Goal: Transaction & Acquisition: Purchase product/service

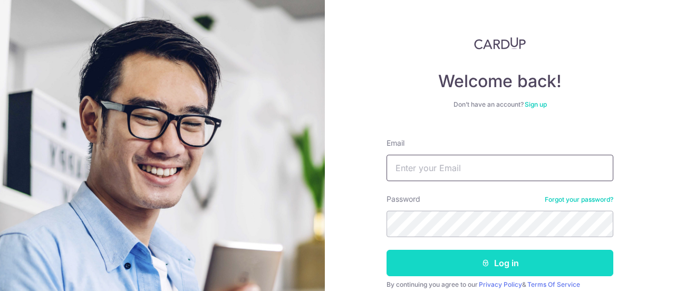
type input "[EMAIL_ADDRESS][DOMAIN_NAME]"
click at [486, 265] on icon "submit" at bounding box center [485, 262] width 8 height 8
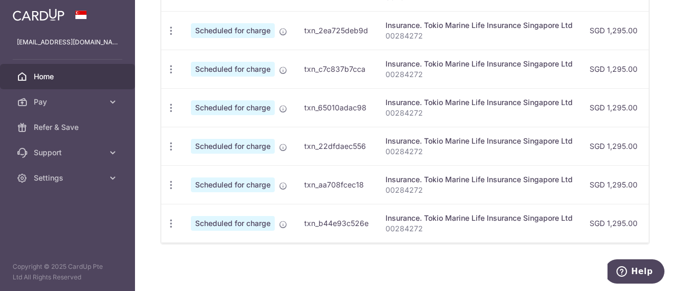
scroll to position [499, 0]
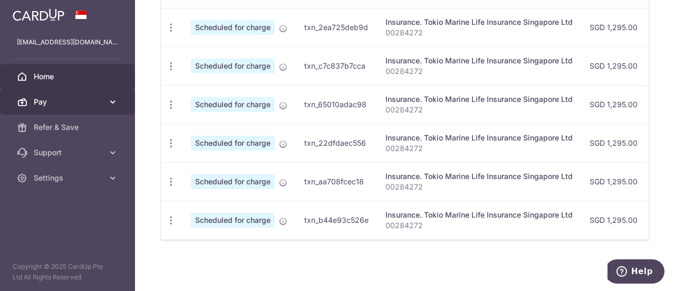
click at [66, 104] on span "Pay" at bounding box center [69, 102] width 70 height 11
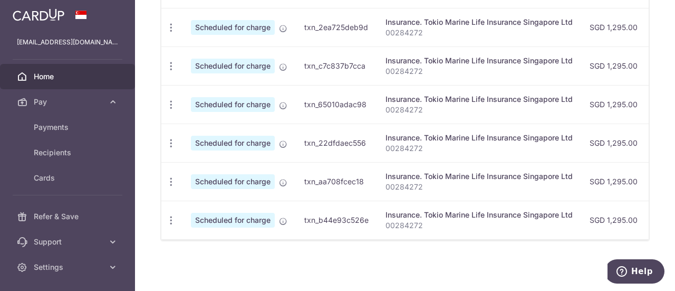
click at [44, 79] on span "Home" at bounding box center [69, 76] width 70 height 11
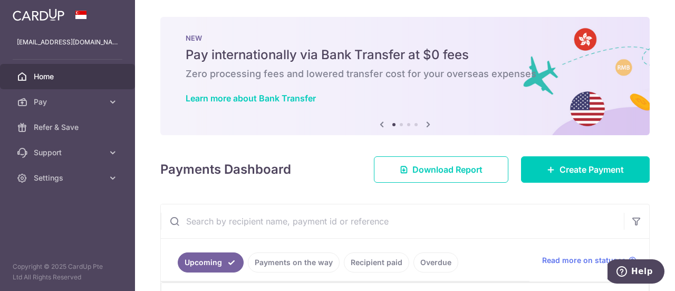
click at [34, 12] on img at bounding box center [39, 14] width 52 height 13
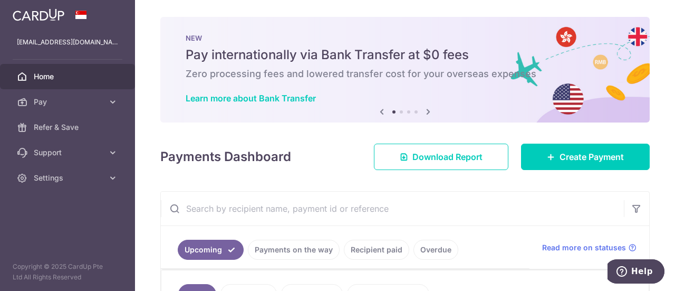
scroll to position [53, 0]
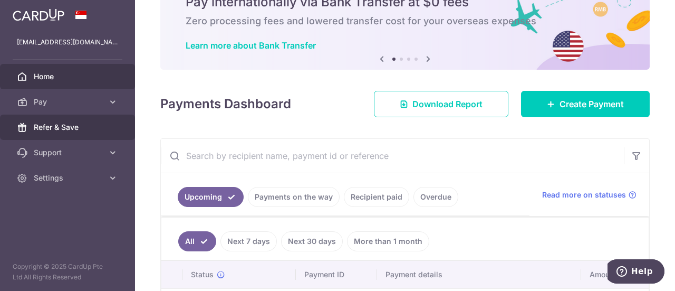
click at [77, 129] on span "Refer & Save" at bounding box center [69, 127] width 70 height 11
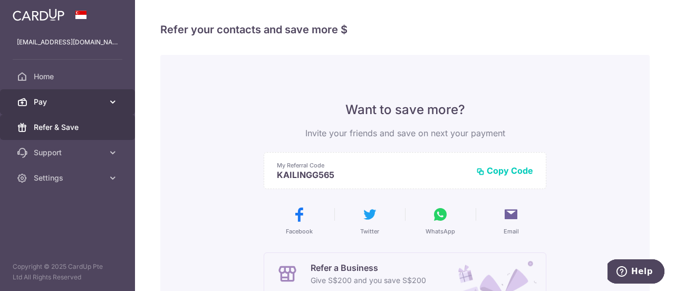
click at [42, 99] on span "Pay" at bounding box center [69, 102] width 70 height 11
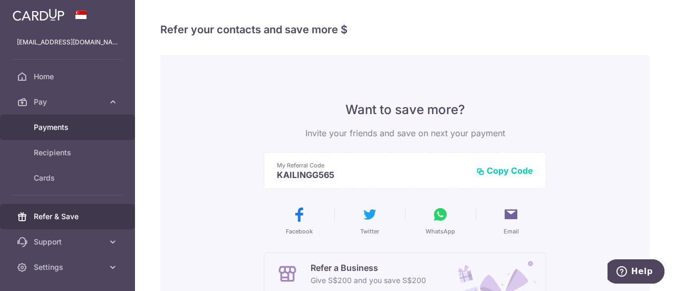
click at [51, 125] on span "Payments" at bounding box center [69, 127] width 70 height 11
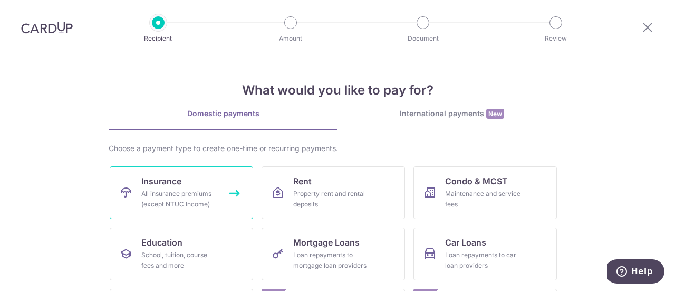
click at [193, 199] on div "All insurance premiums (except NTUC Income)" at bounding box center [179, 198] width 76 height 21
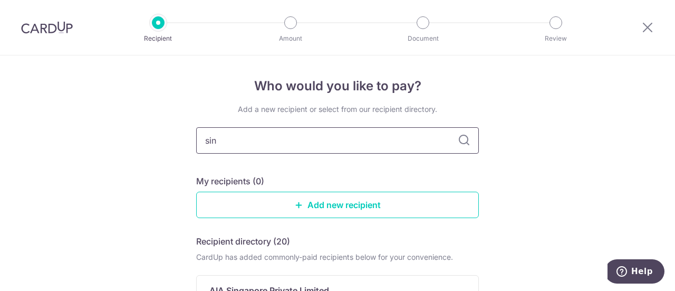
type input "sing"
click at [262, 140] on input "sing" at bounding box center [337, 140] width 283 height 26
type input "Singlife"
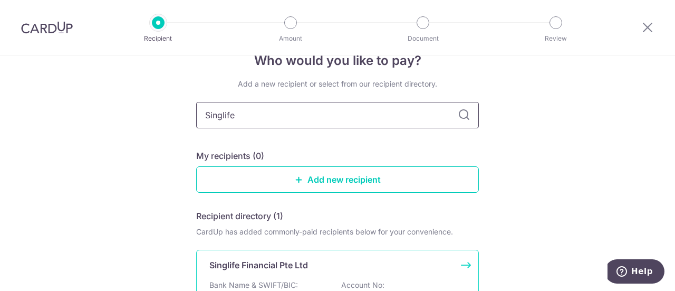
scroll to position [53, 0]
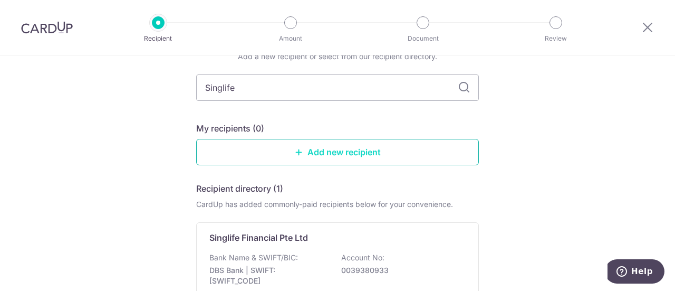
click at [352, 149] on link "Add new recipient" at bounding box center [337, 152] width 283 height 26
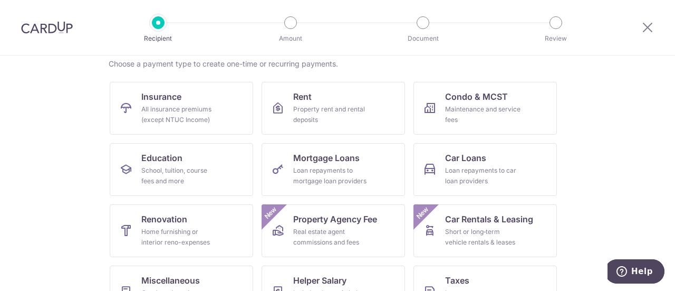
scroll to position [108, 0]
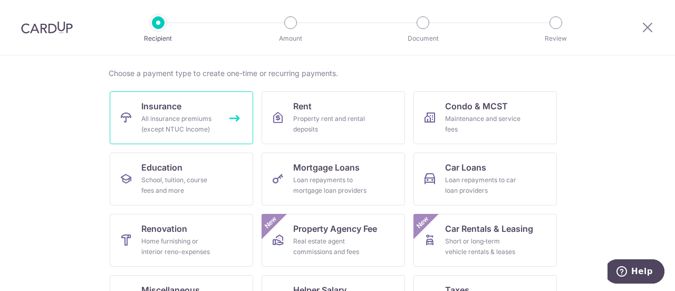
click at [176, 119] on div "All insurance premiums (except NTUC Income)" at bounding box center [179, 123] width 76 height 21
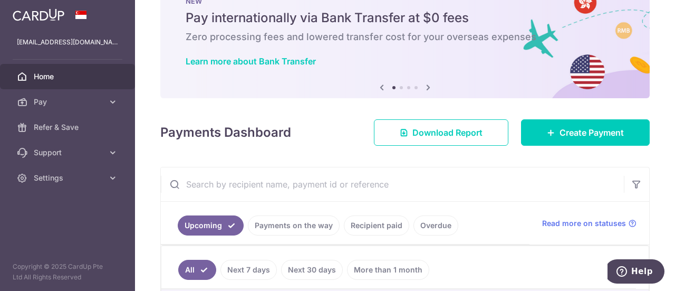
scroll to position [53, 0]
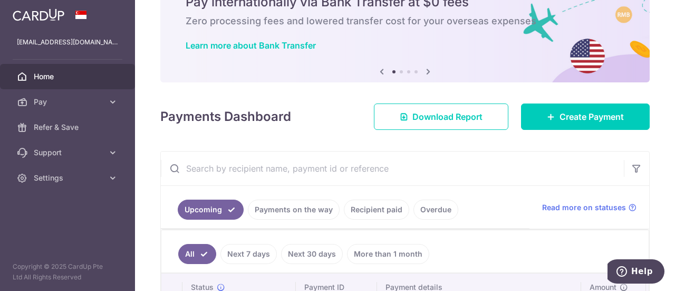
click at [362, 204] on link "Recipient paid" at bounding box center [376, 209] width 65 height 20
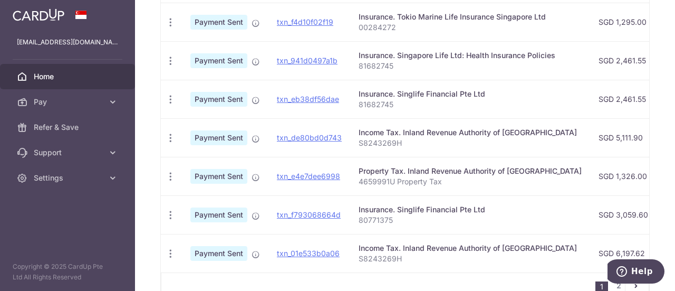
scroll to position [369, 0]
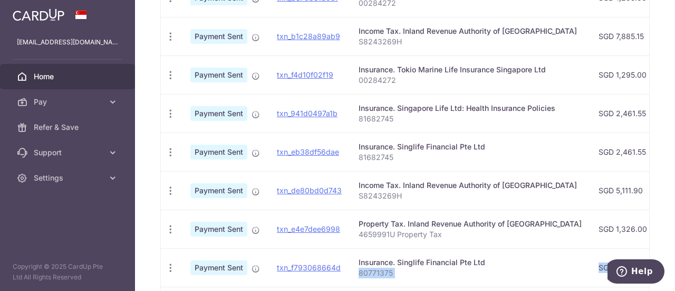
drag, startPoint x: 379, startPoint y: 284, endPoint x: 519, endPoint y: 276, distance: 140.5
click at [519, 276] on tbody "PDF Receipt Payment Sent txn_8fbbe9105d5 Insurance. Tokio Marine Life Insurance…" at bounding box center [582, 132] width 843 height 385
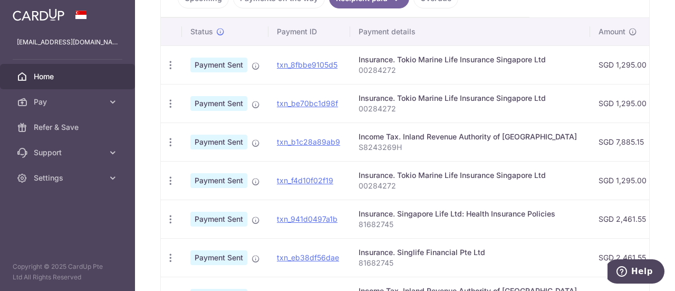
scroll to position [422, 0]
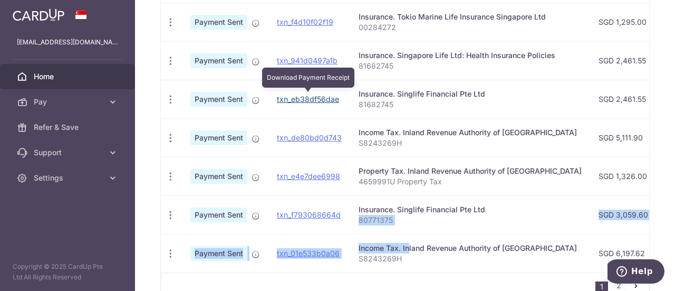
click at [311, 98] on link "txn_eb38df56dae" at bounding box center [308, 98] width 62 height 9
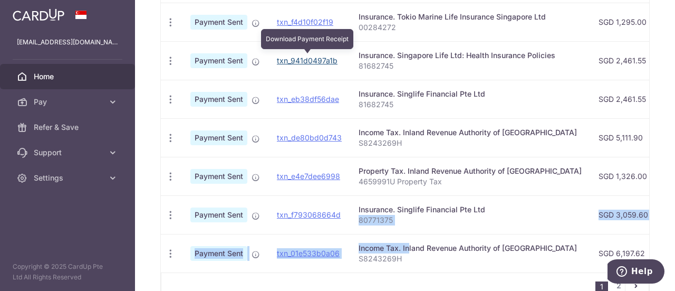
click at [313, 62] on link "txn_941d0497a1b" at bounding box center [307, 60] width 61 height 9
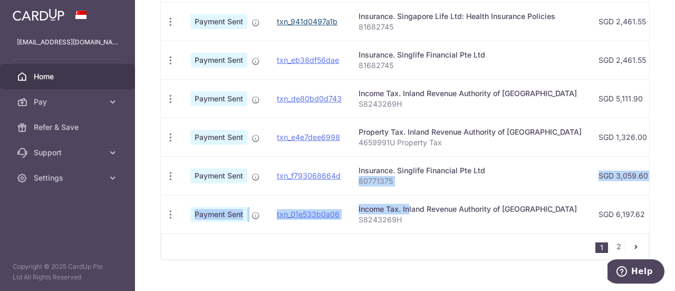
scroll to position [475, 0]
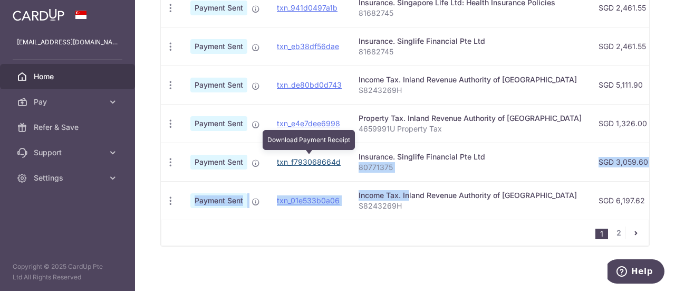
drag, startPoint x: 312, startPoint y: 156, endPoint x: 391, endPoint y: 33, distance: 145.4
click at [312, 157] on link "txn_f793068664d" at bounding box center [309, 161] width 64 height 9
click at [294, 160] on link "txn_f793068664d" at bounding box center [309, 161] width 64 height 9
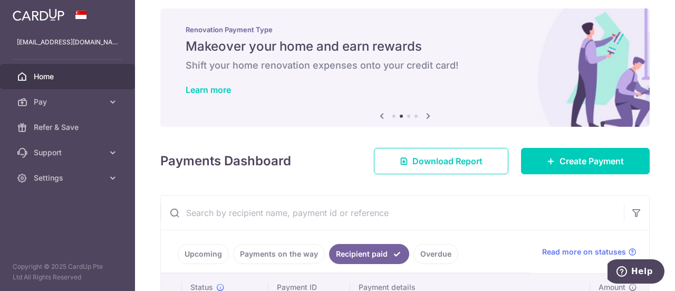
scroll to position [0, 0]
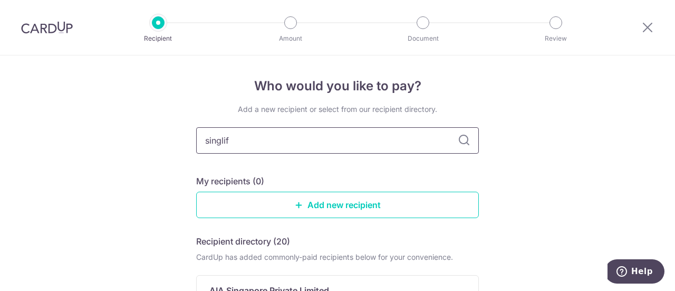
type input "singlife"
click at [459, 139] on icon at bounding box center [464, 140] width 13 height 13
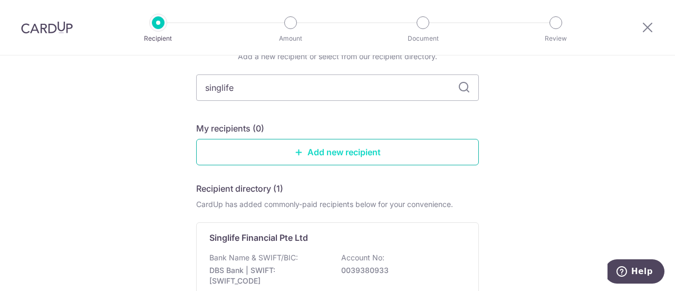
click at [356, 147] on link "Add new recipient" at bounding box center [337, 152] width 283 height 26
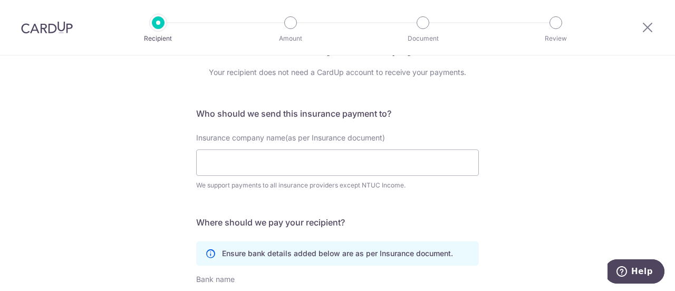
scroll to position [53, 0]
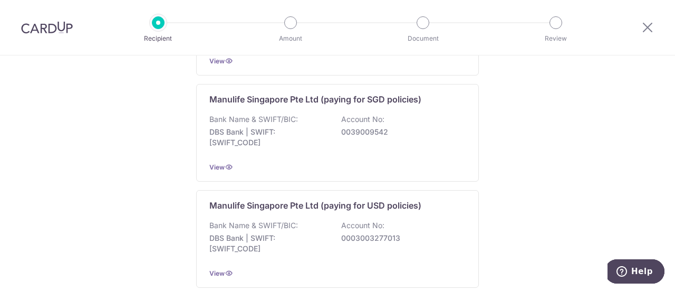
scroll to position [1143, 0]
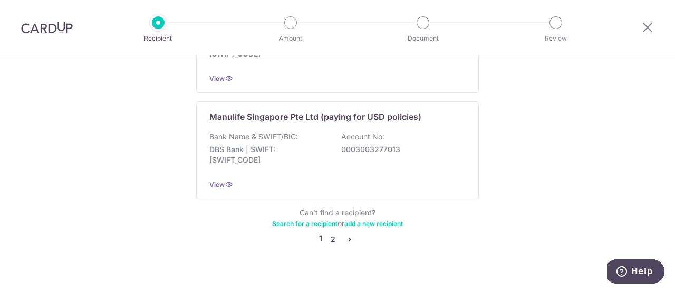
click at [332, 233] on link "2" at bounding box center [332, 239] width 13 height 13
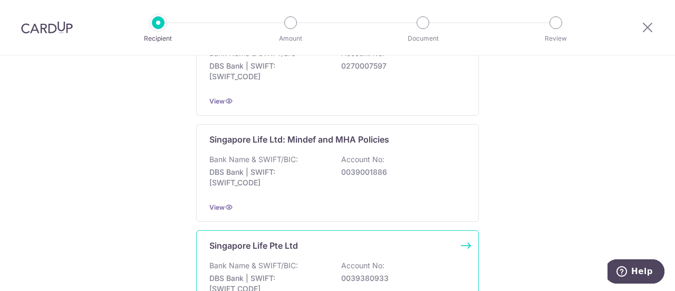
scroll to position [475, 0]
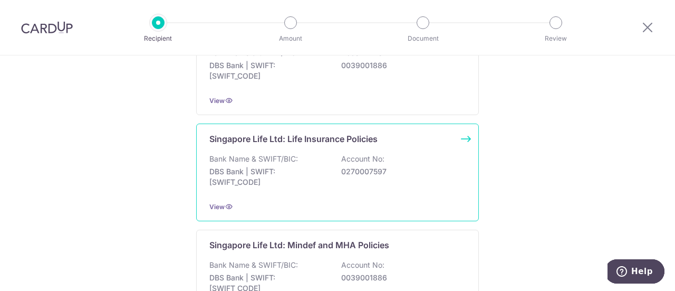
click at [366, 179] on div "Bank Name & SWIFT/BIC: DBS Bank | SWIFT: [SWIFT_CODE] Account No: 0270007597" at bounding box center [337, 172] width 256 height 39
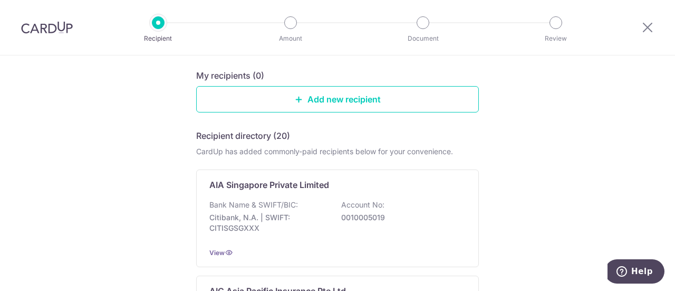
scroll to position [53, 0]
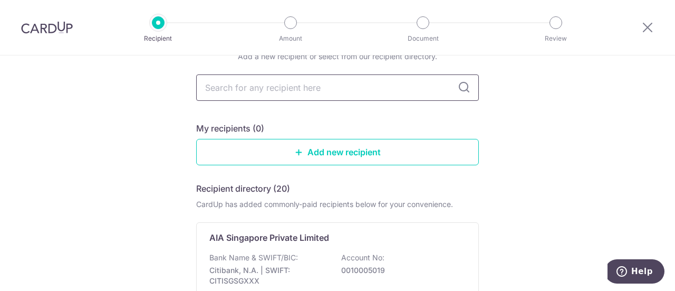
click at [270, 85] on input "text" at bounding box center [337, 87] width 283 height 26
type input "singlife"
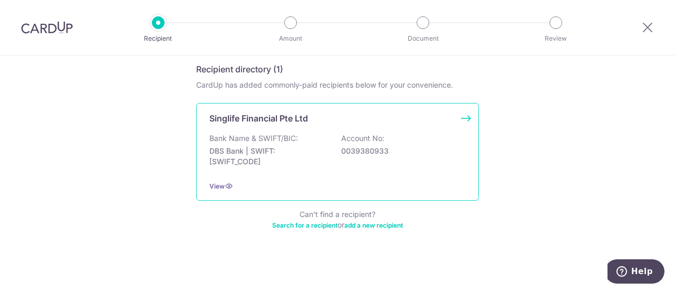
click at [368, 122] on div "Singlife Financial Pte Ltd" at bounding box center [331, 118] width 244 height 13
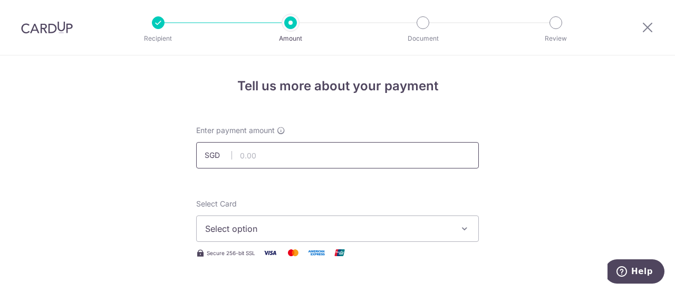
click at [346, 165] on input "text" at bounding box center [337, 155] width 283 height 26
type input "3,059.60"
click at [210, 229] on span "Select option" at bounding box center [328, 228] width 246 height 13
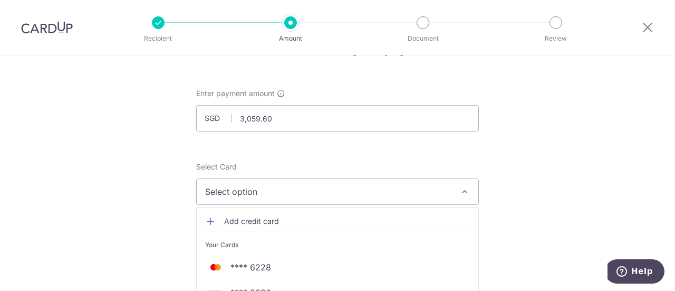
scroll to position [53, 0]
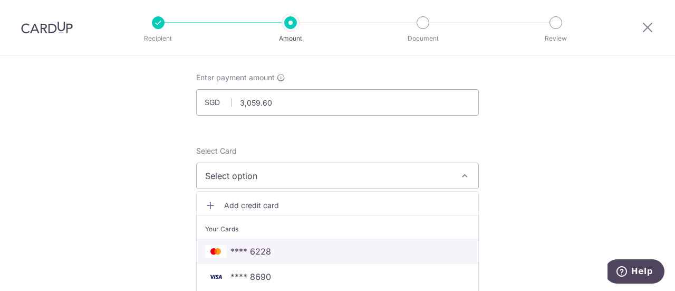
click at [250, 251] on span "**** 6228" at bounding box center [250, 251] width 41 height 13
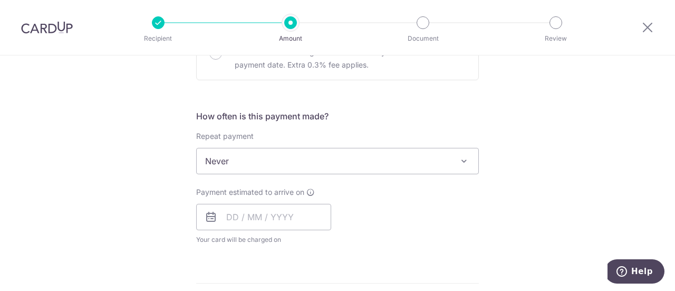
scroll to position [369, 0]
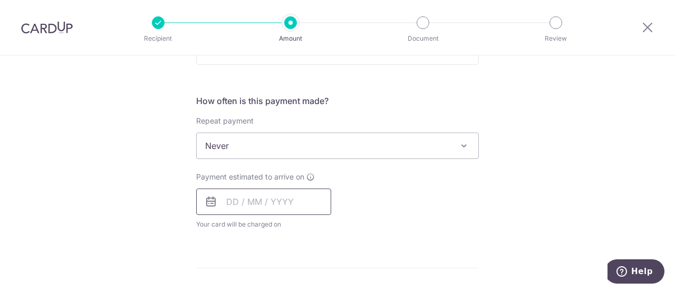
click at [254, 200] on input "text" at bounding box center [263, 201] width 135 height 26
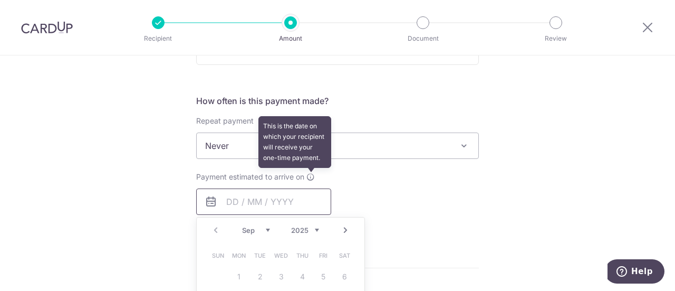
scroll to position [422, 0]
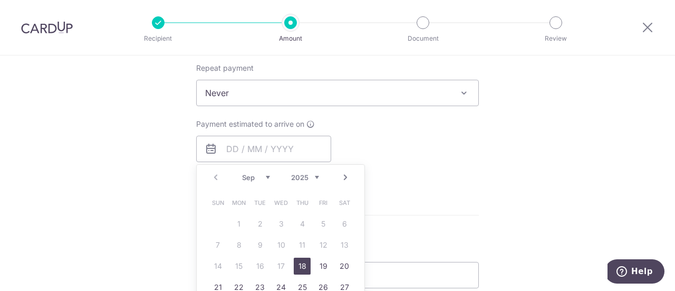
click at [261, 175] on select "Sep Oct Nov Dec" at bounding box center [256, 177] width 28 height 8
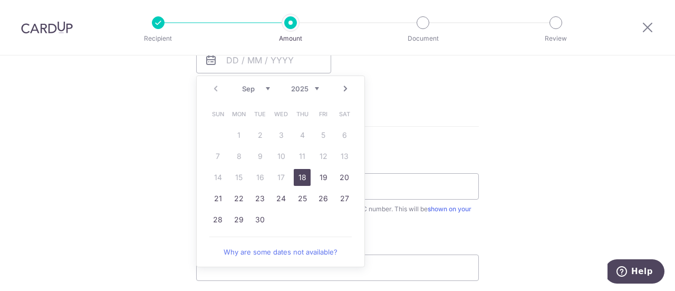
scroll to position [527, 0]
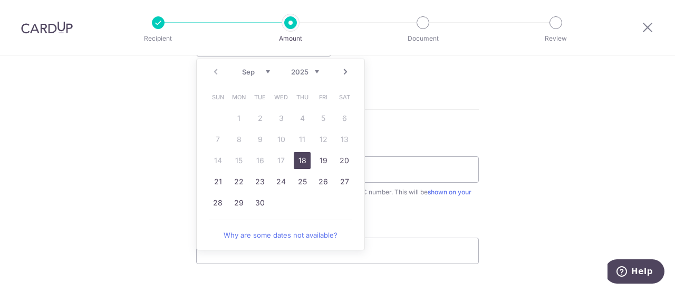
click at [267, 72] on select "Sep Oct Nov Dec" at bounding box center [256, 72] width 28 height 8
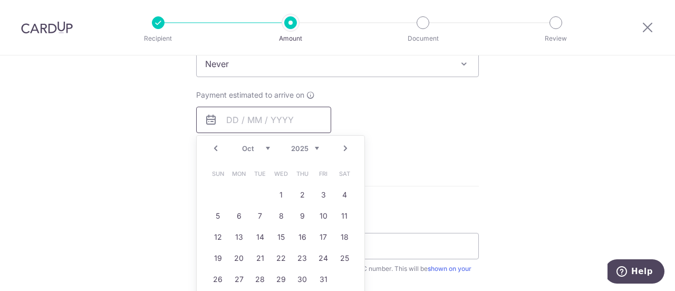
scroll to position [502, 0]
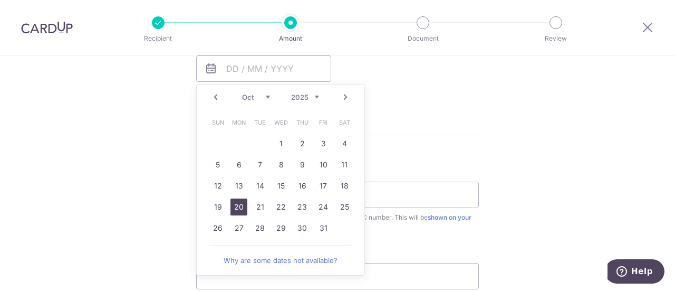
click at [235, 207] on link "20" at bounding box center [238, 206] width 17 height 17
type input "20/10/2025"
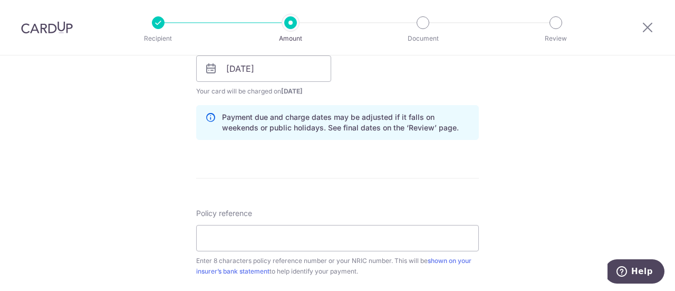
click at [326, 156] on form "Enter payment amount SGD 3,059.60 3059.60 Select Card **** 6228 Add credit card…" at bounding box center [337, 62] width 283 height 878
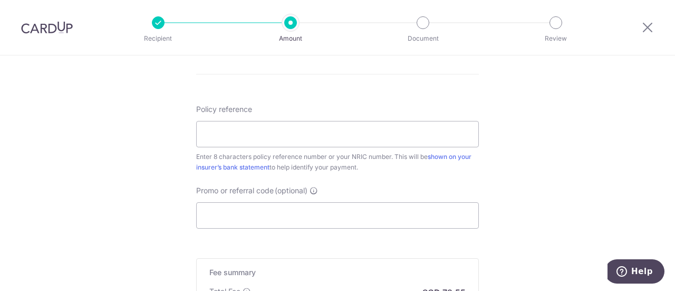
scroll to position [608, 0]
click at [397, 136] on input "Policy reference" at bounding box center [337, 132] width 283 height 26
paste input "80771375"
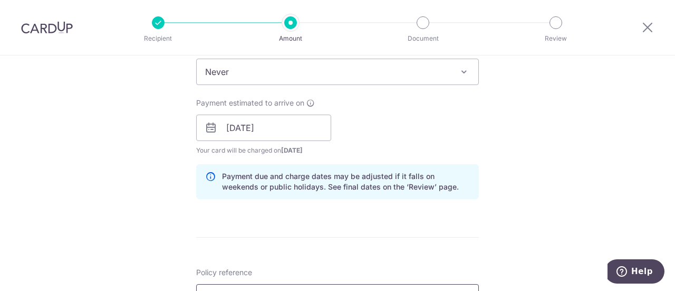
scroll to position [390, 0]
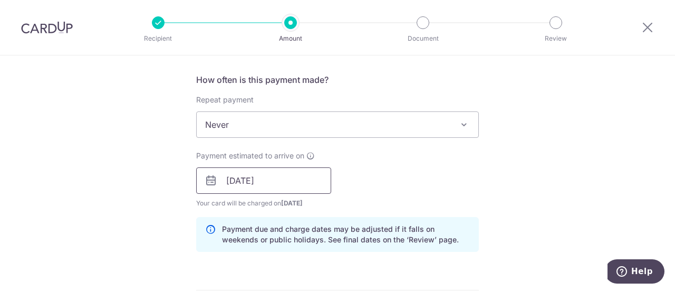
type input "80771375"
click at [266, 183] on input "20/10/2025" at bounding box center [263, 180] width 135 height 26
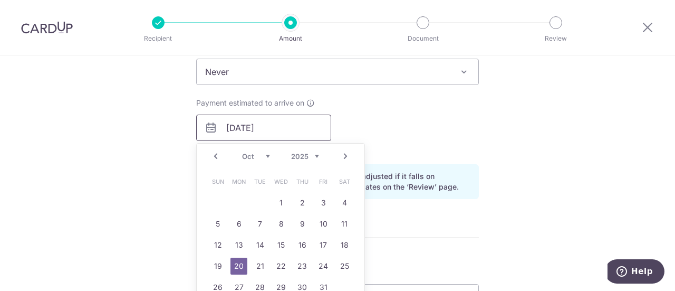
scroll to position [496, 0]
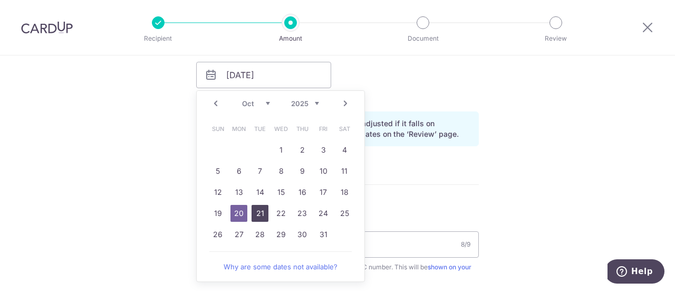
click at [262, 211] on link "21" at bounding box center [260, 213] width 17 height 17
type input "21/10/2025"
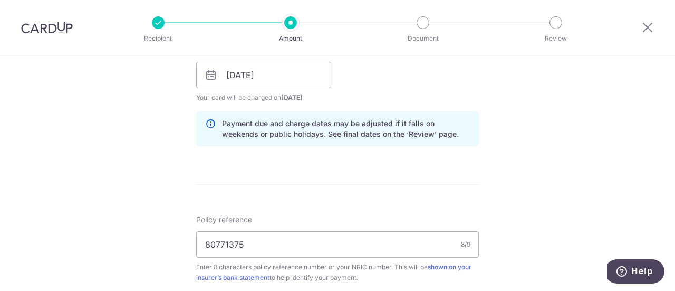
click at [304, 179] on form "Enter payment amount SGD 3,059.60 3059.60 Select Card **** 6228 Add credit card…" at bounding box center [337, 68] width 283 height 878
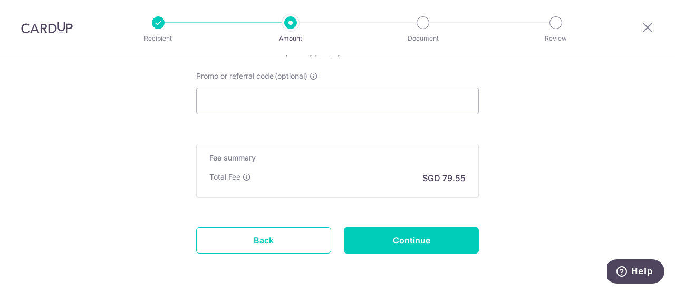
scroll to position [759, 0]
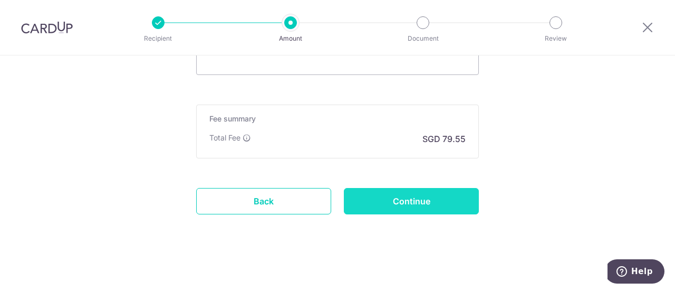
click at [380, 205] on input "Continue" at bounding box center [411, 201] width 135 height 26
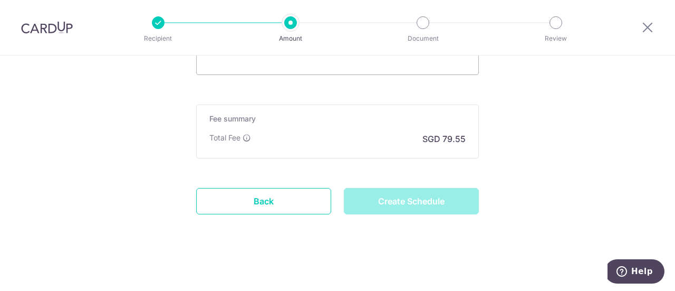
type input "Create Schedule"
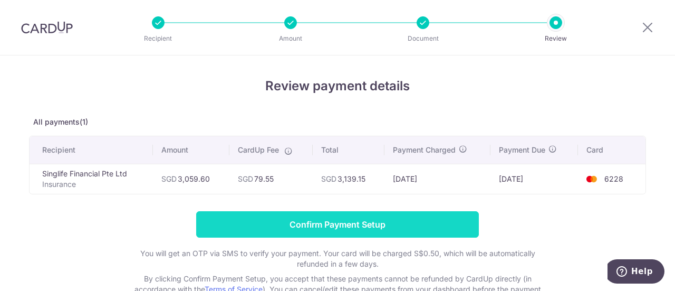
click at [352, 223] on input "Confirm Payment Setup" at bounding box center [337, 224] width 283 height 26
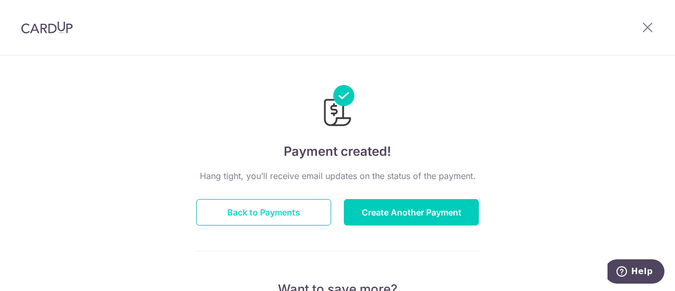
click at [257, 211] on button "Back to Payments" at bounding box center [263, 212] width 135 height 26
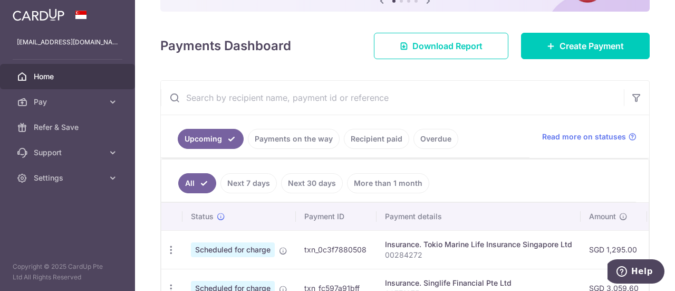
scroll to position [158, 0]
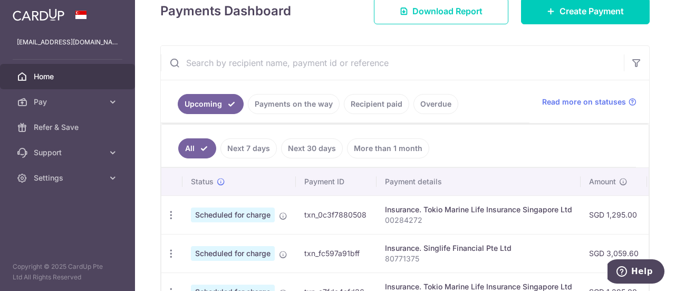
click at [286, 99] on link "Payments on the way" at bounding box center [294, 104] width 92 height 20
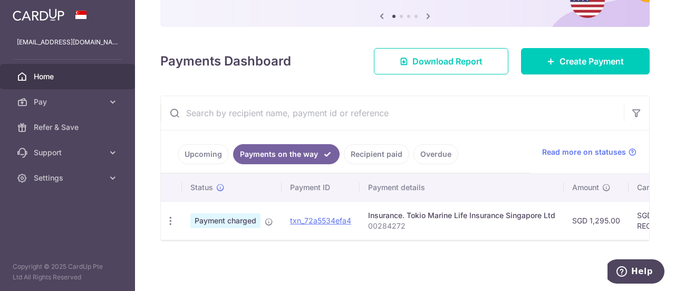
scroll to position [111, 0]
